Goal: Contribute content: Add original content to the website for others to see

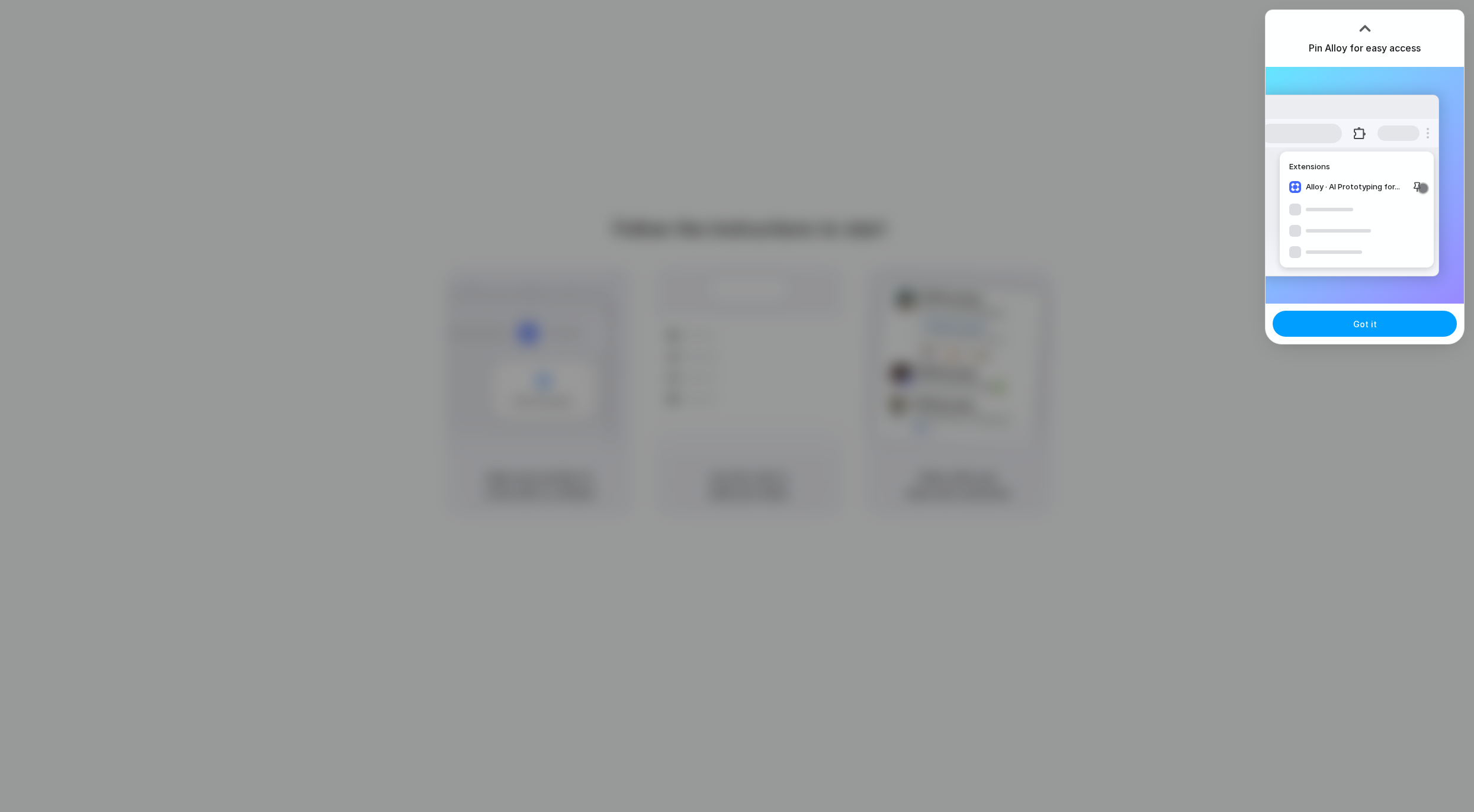
click at [1363, 326] on span "Got it" at bounding box center [1365, 324] width 24 height 13
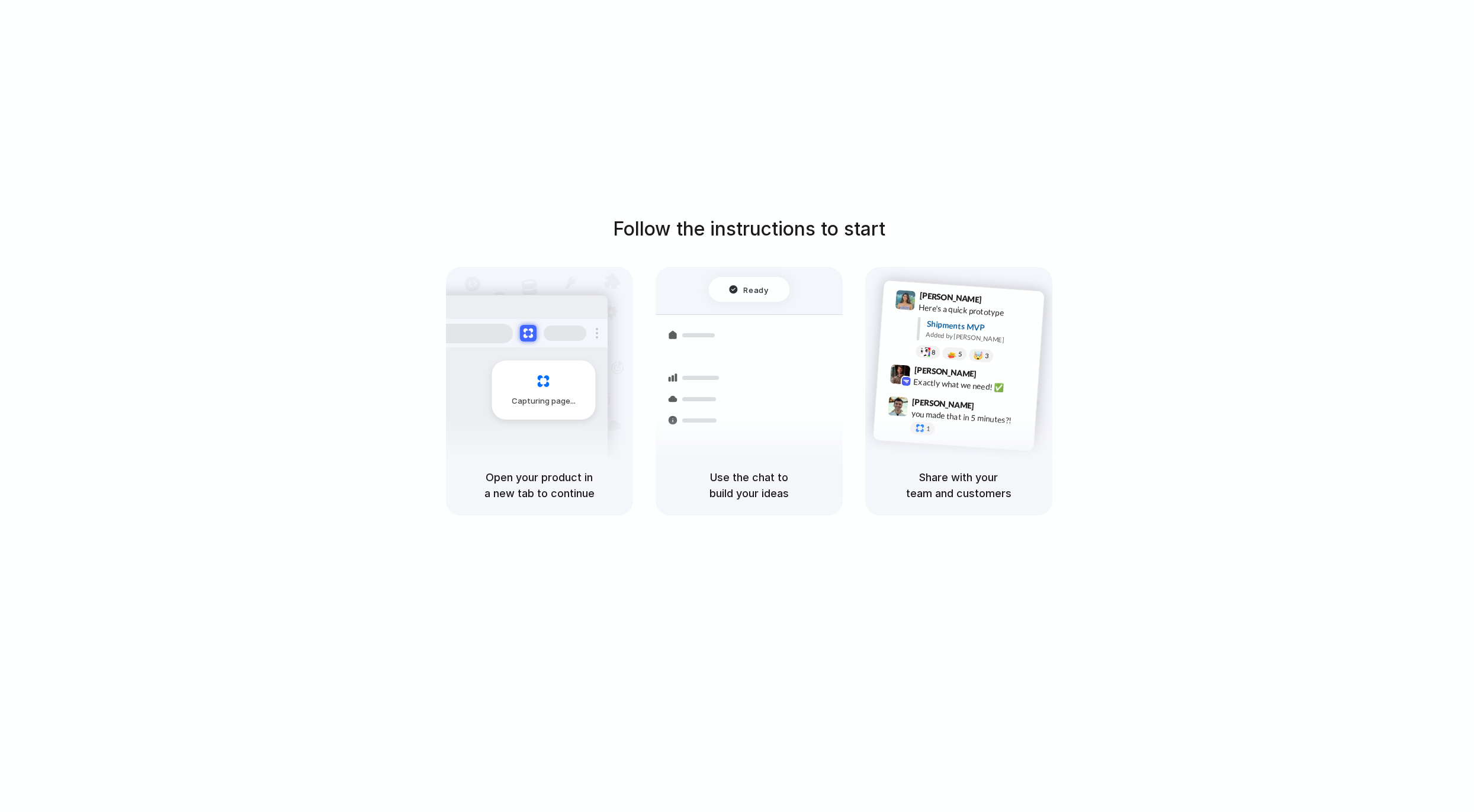
click at [1175, 91] on div "Follow the instructions to start Capturing page Open your product in a new tab …" at bounding box center [749, 418] width 1498 height 836
click at [738, 406] on div at bounding box center [738, 406] width 0 height 0
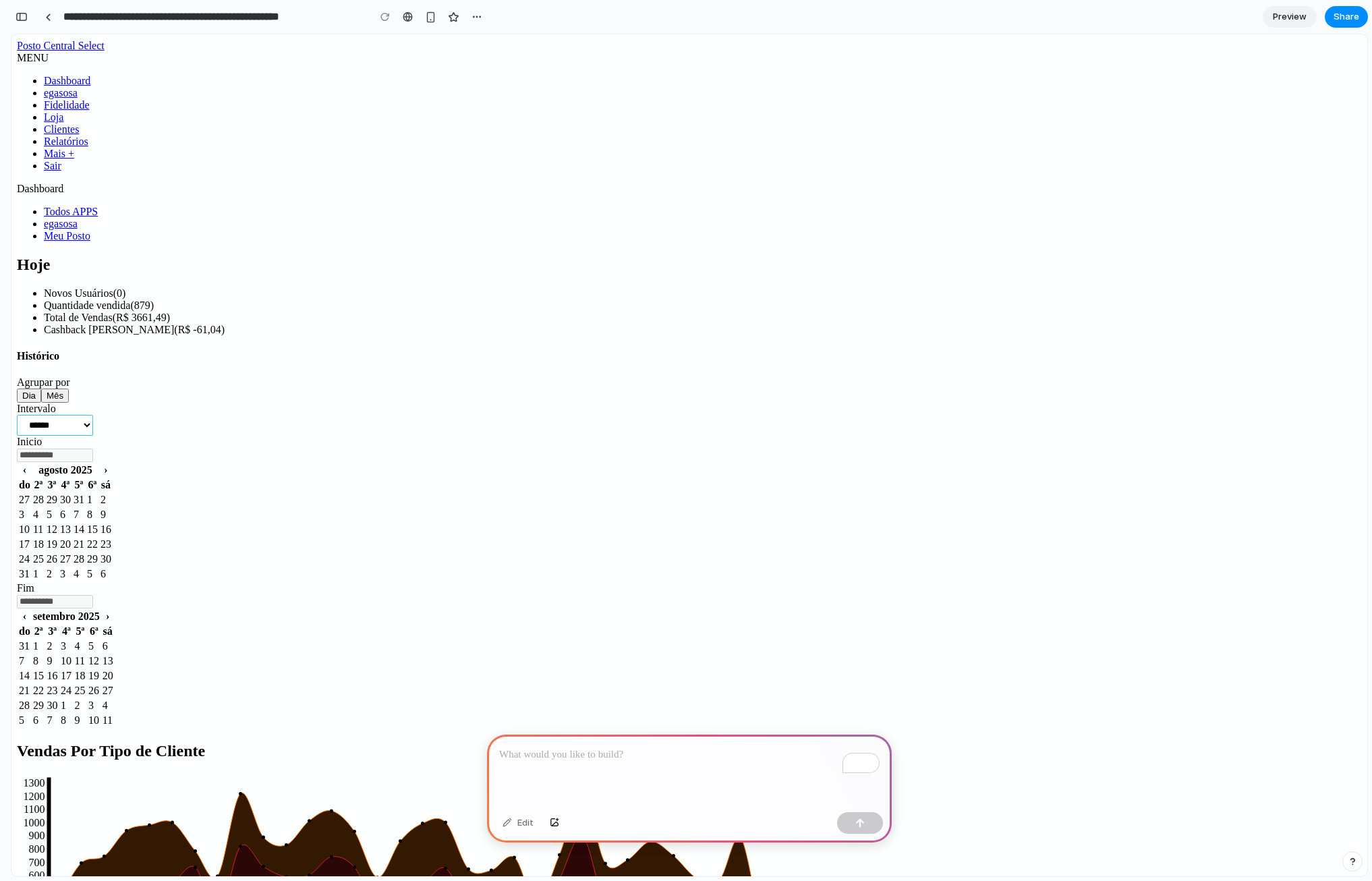
scroll to position [1, 0]
click at [603, 760] on p "To enrich screen reader interactions, please activate Accessibility in Grammarl…" at bounding box center [689, 755] width 381 height 16
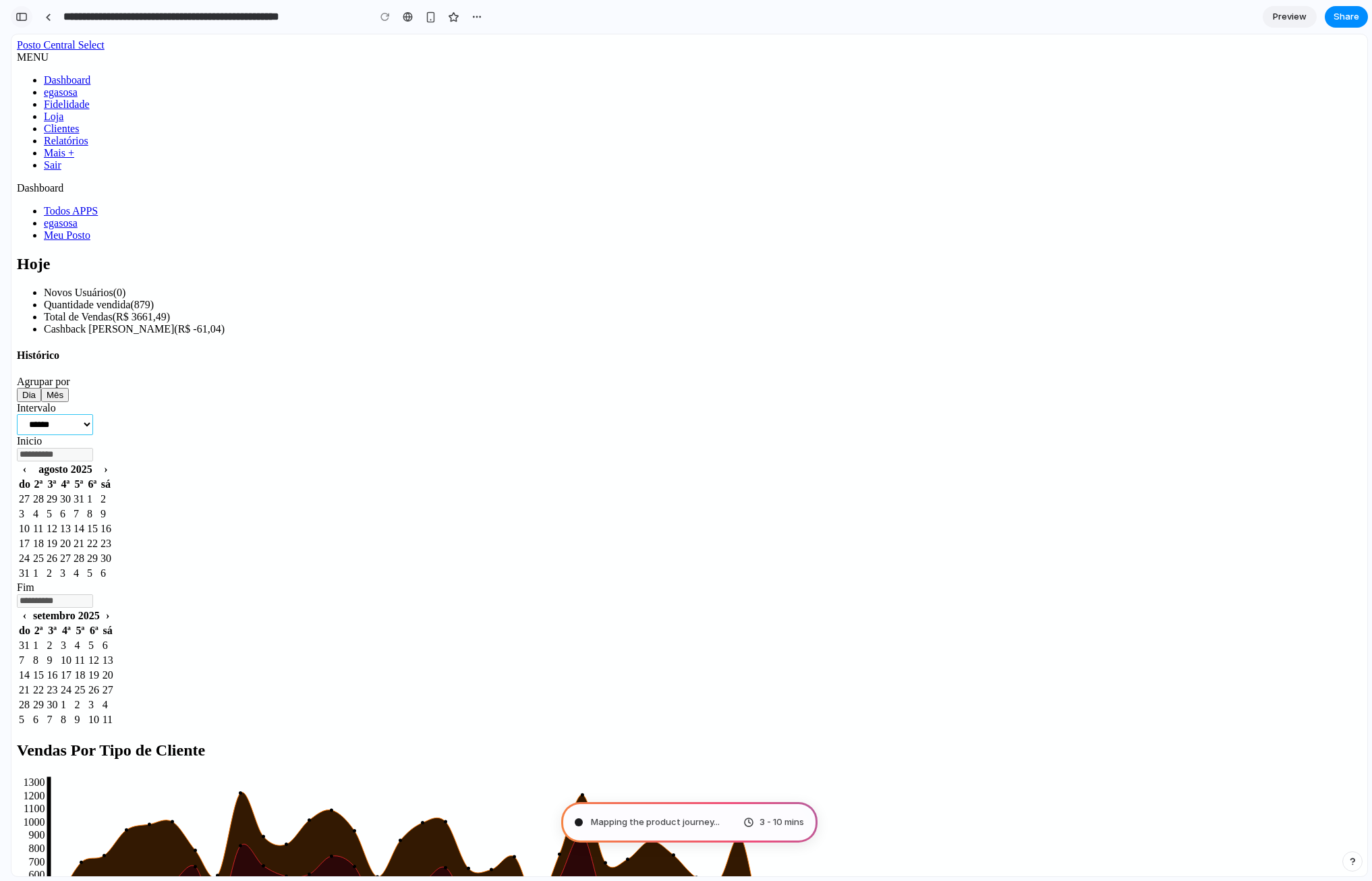
click at [21, 18] on div "button" at bounding box center [22, 17] width 12 height 10
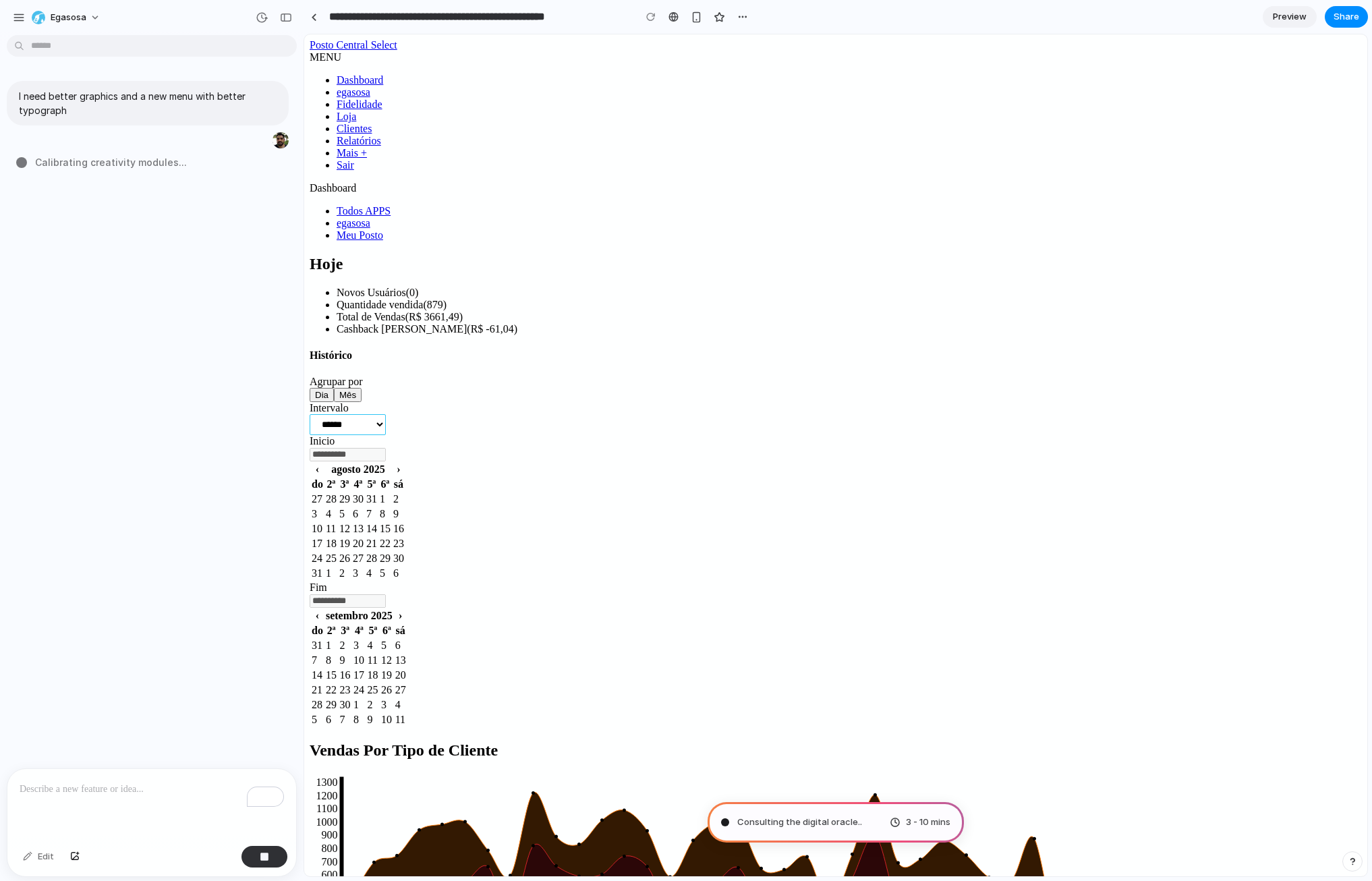
type input "**********"
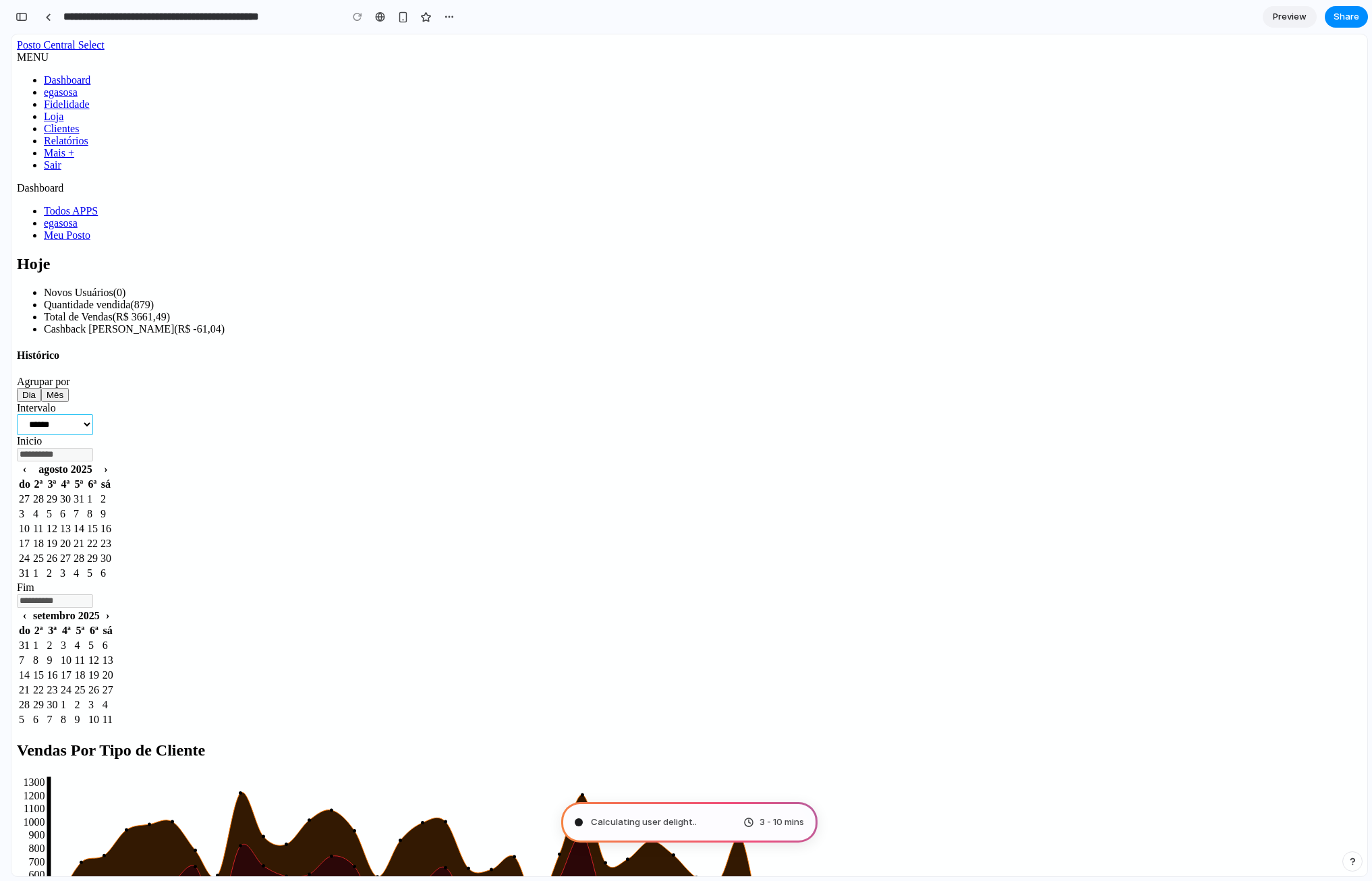
scroll to position [161, 0]
click at [22, 18] on div "button" at bounding box center [22, 17] width 12 height 10
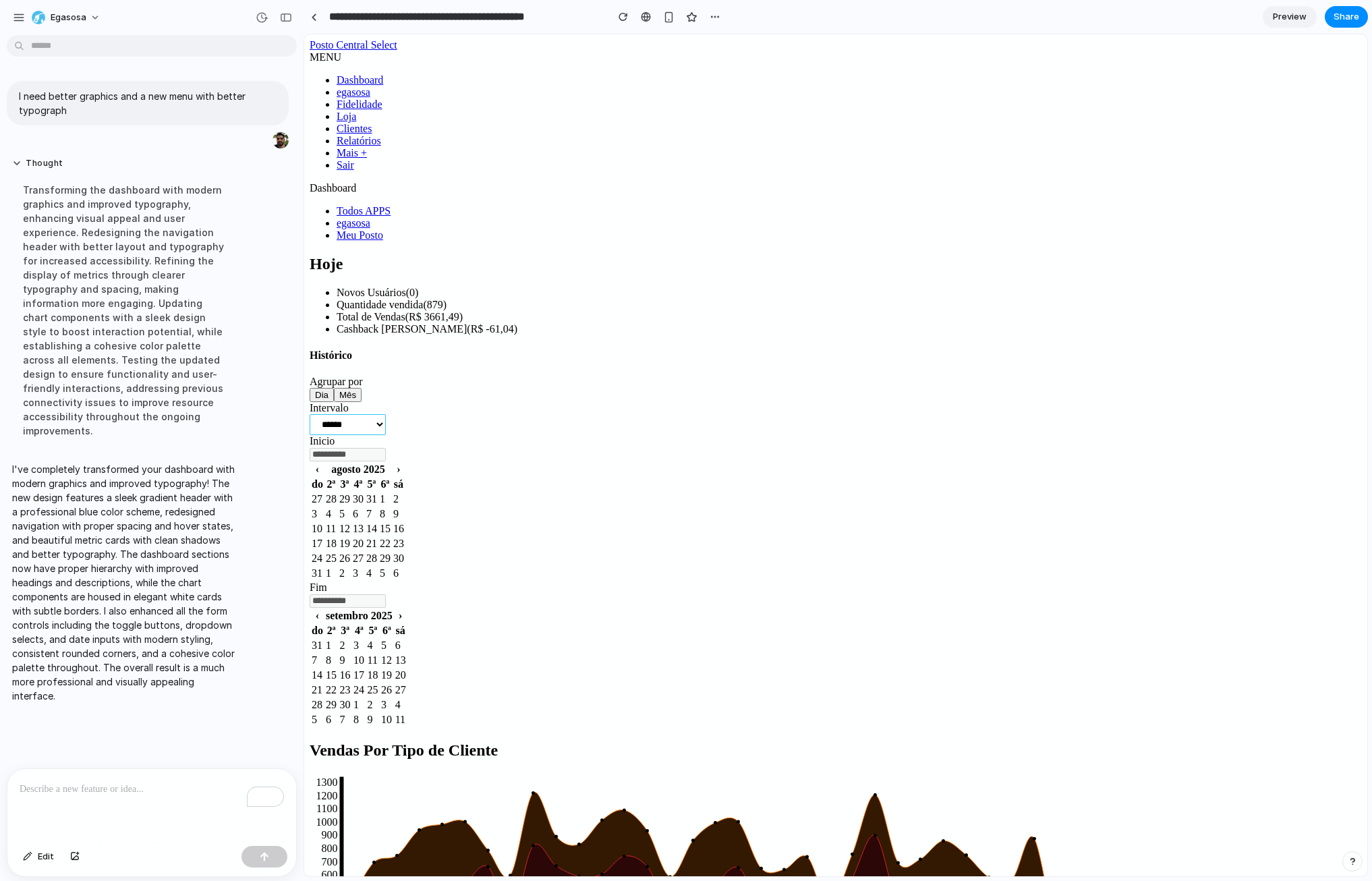
click at [121, 799] on div "To enrich screen reader interactions, please activate Accessibility in Grammarl…" at bounding box center [152, 804] width 289 height 71
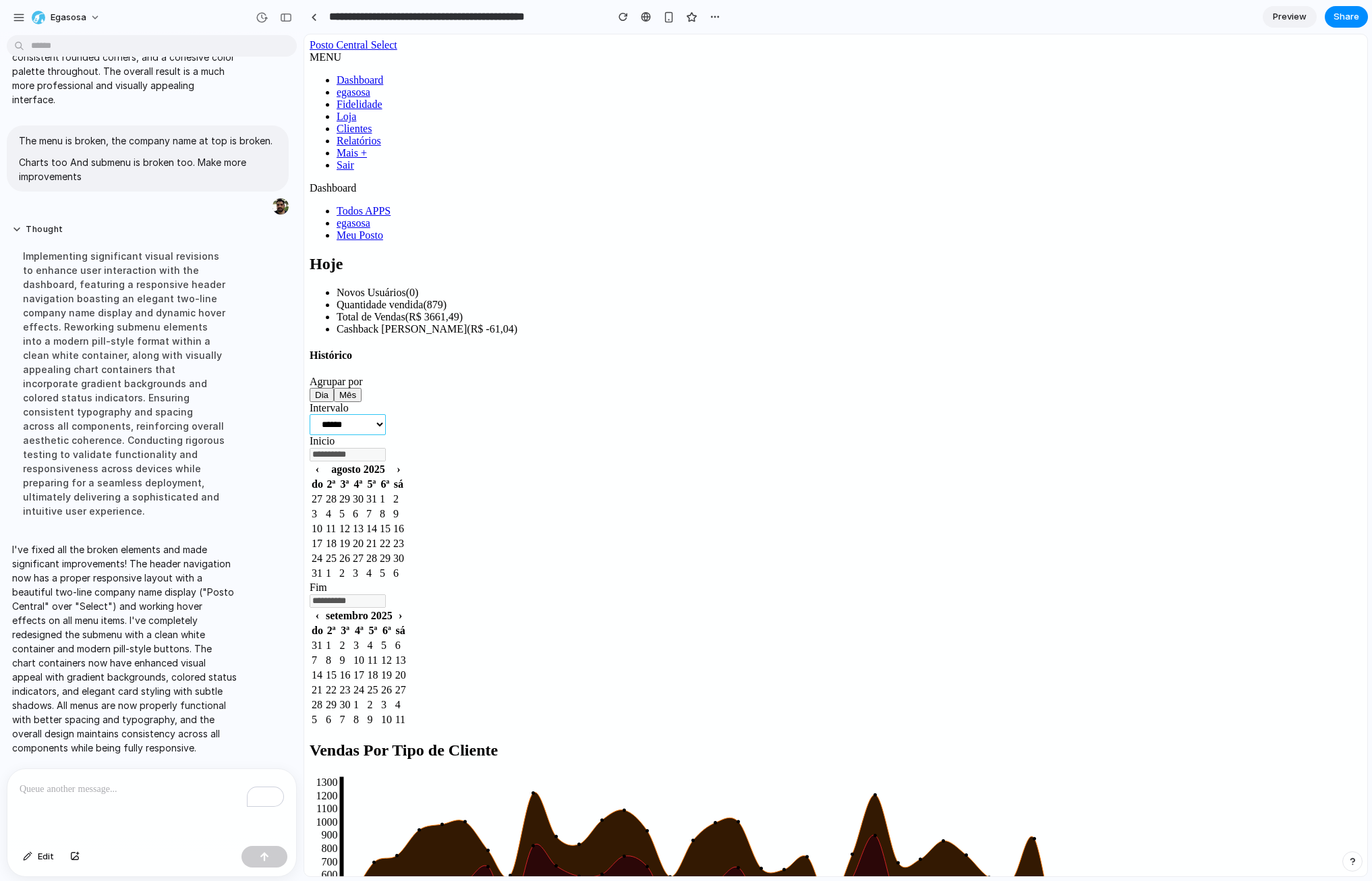
scroll to position [306, 0]
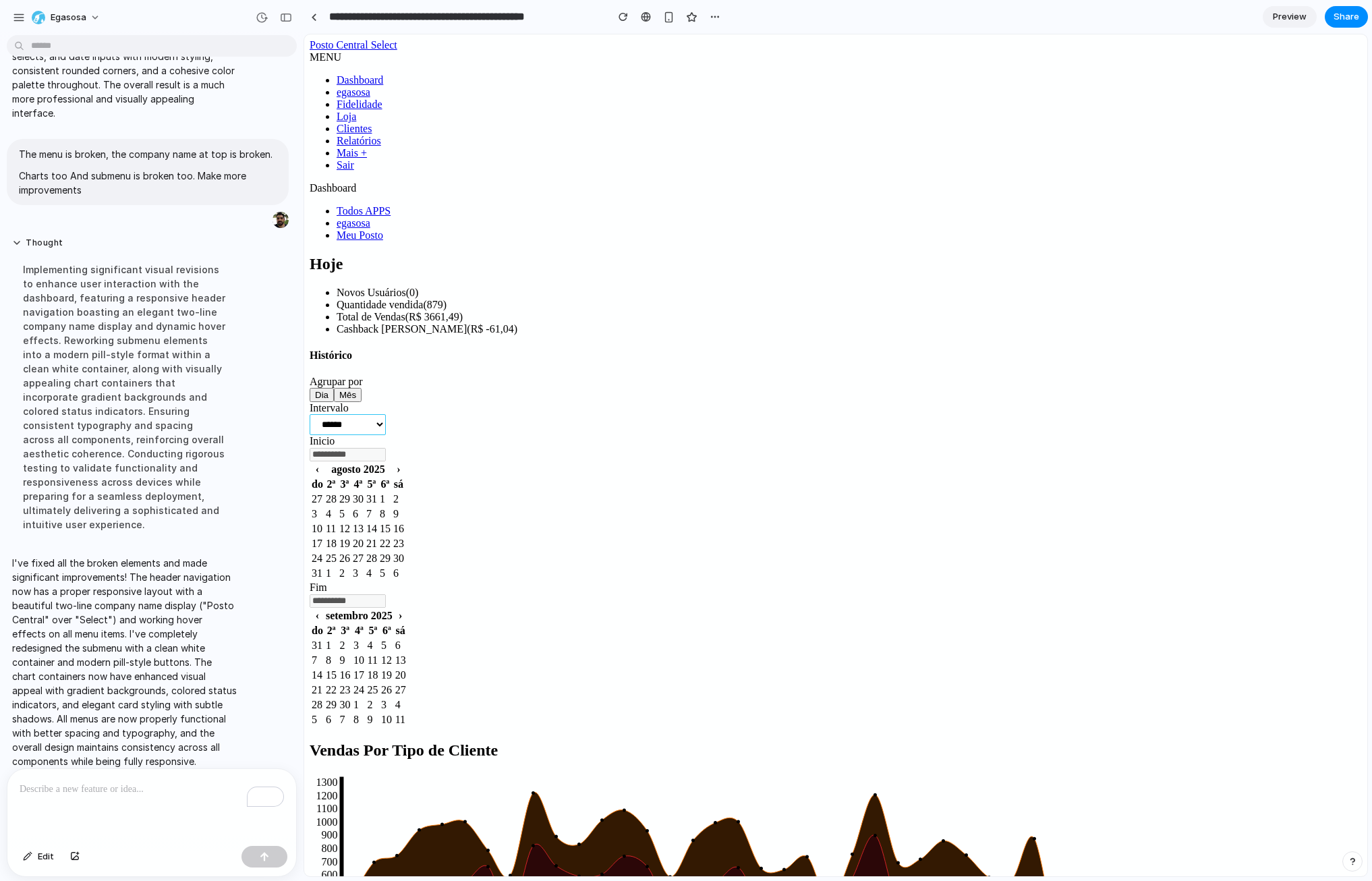
click at [1288, 18] on span "Preview" at bounding box center [1290, 17] width 34 height 14
